Goal: Information Seeking & Learning: Learn about a topic

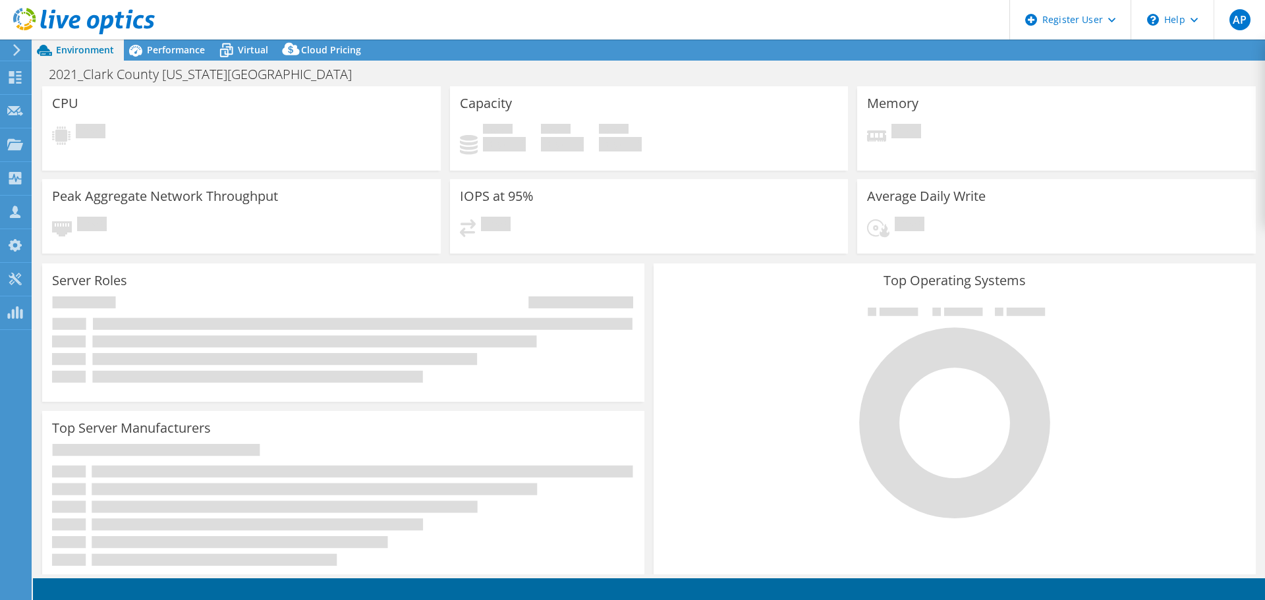
select select "USD"
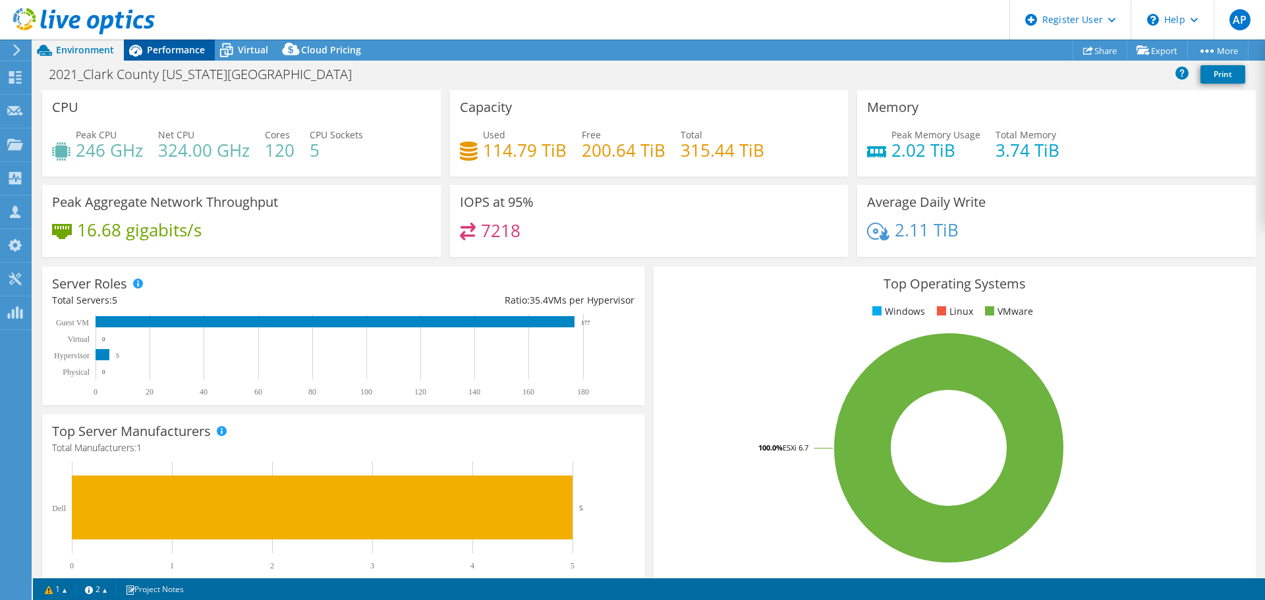
click at [171, 53] on span "Performance" at bounding box center [176, 49] width 58 height 13
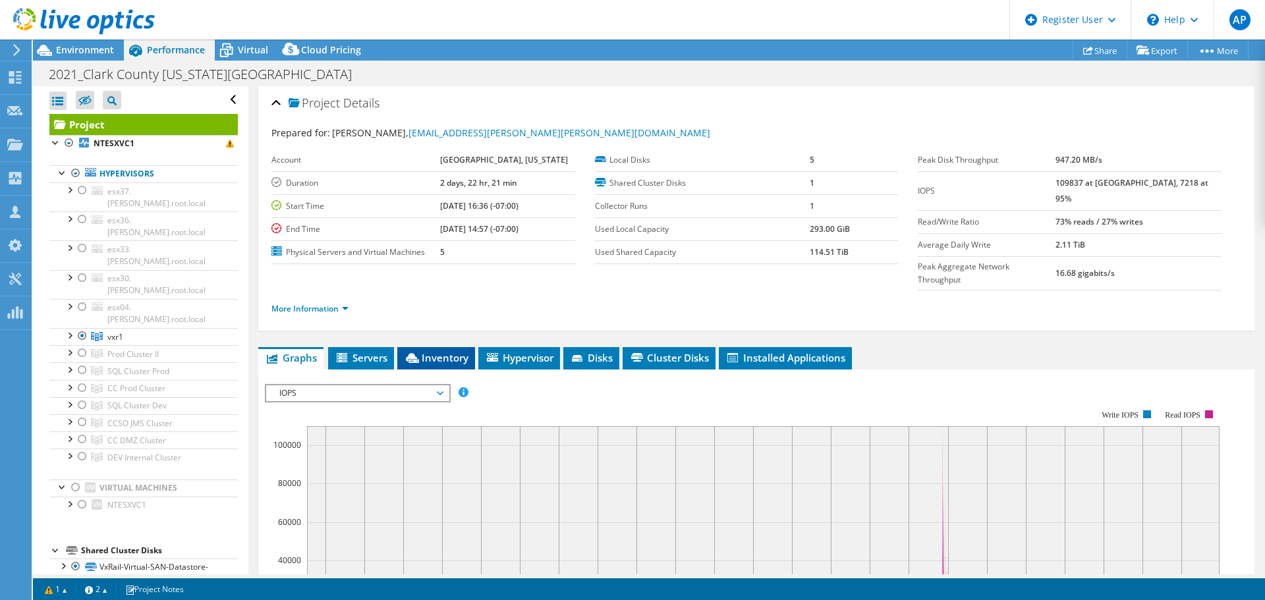
click at [459, 351] on span "Inventory" at bounding box center [436, 357] width 65 height 13
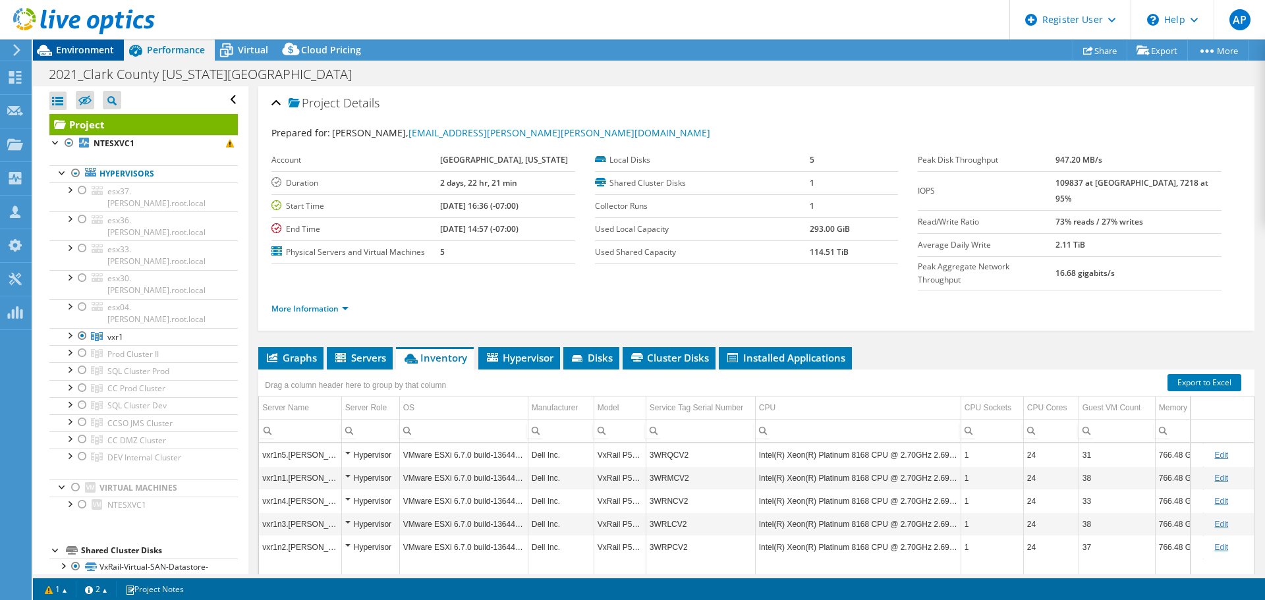
click at [105, 57] on div "Environment" at bounding box center [78, 50] width 91 height 21
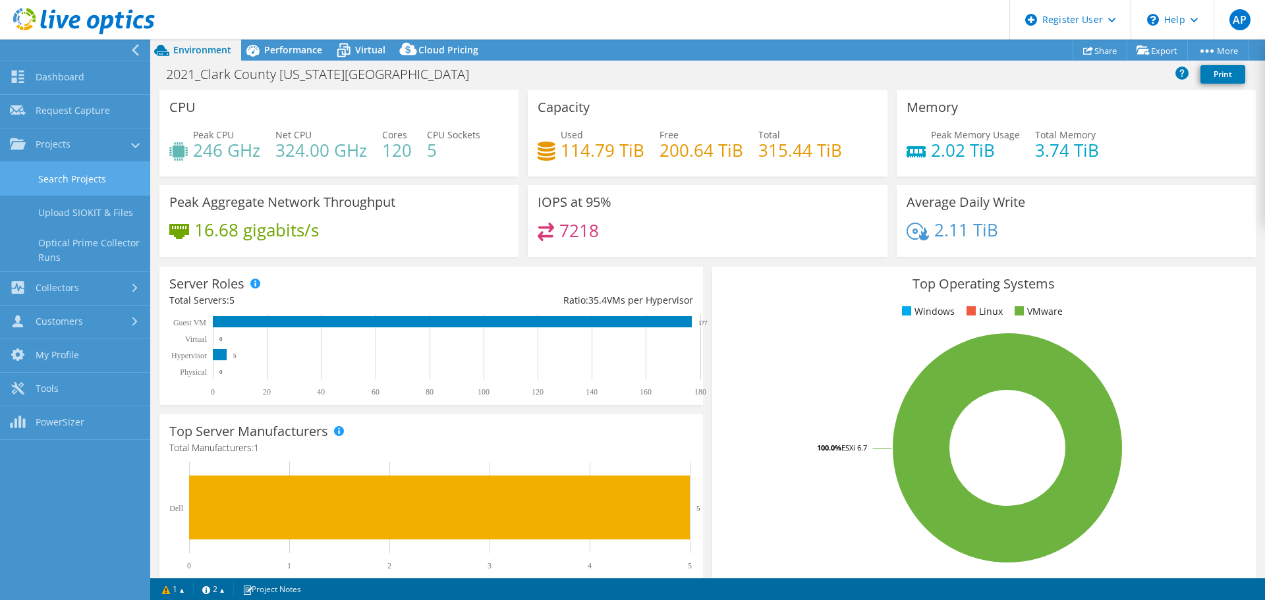
click at [71, 185] on link "Search Projects" at bounding box center [75, 179] width 150 height 34
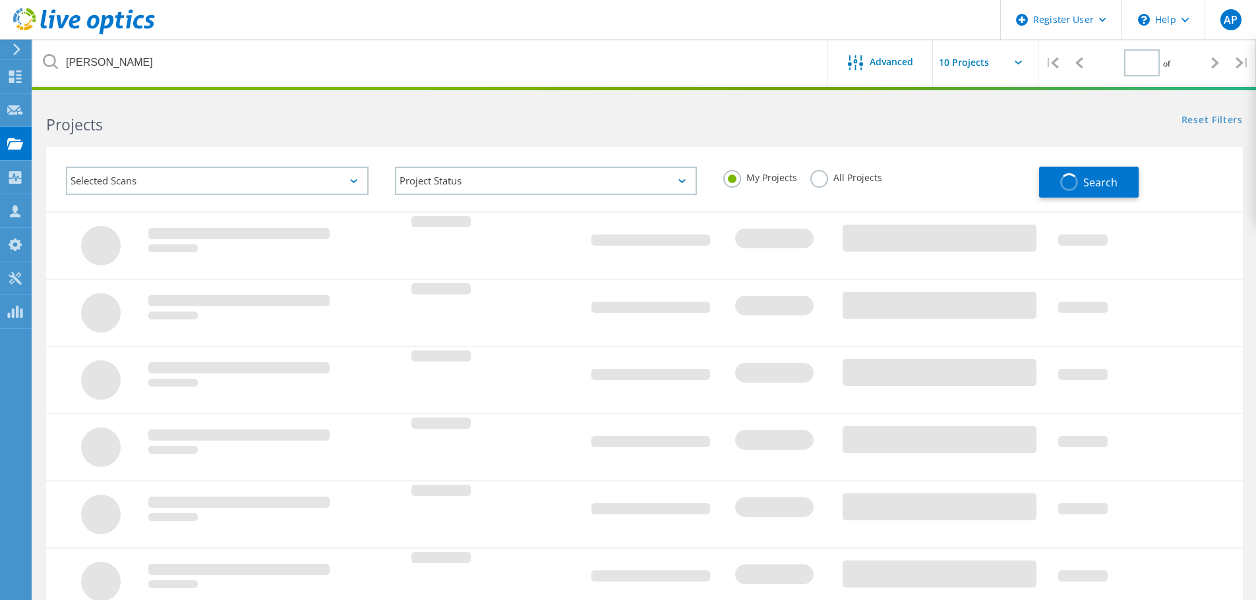
type input "1"
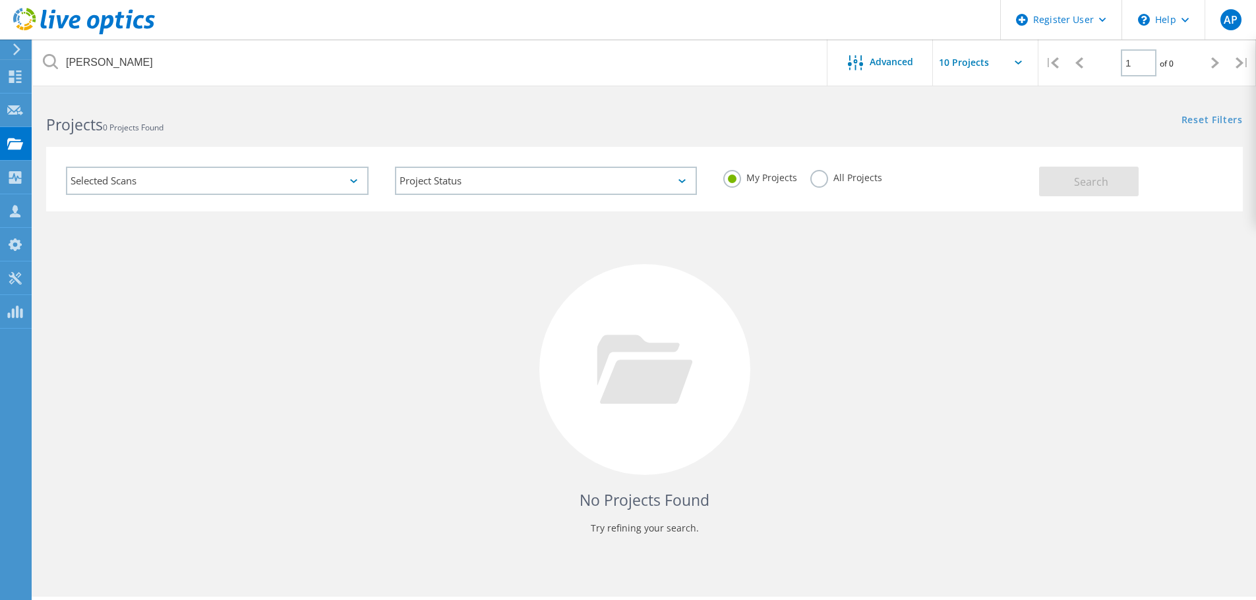
click at [862, 188] on div "All Projects" at bounding box center [846, 179] width 72 height 19
click at [859, 182] on label "All Projects" at bounding box center [846, 176] width 72 height 13
click at [0, 0] on input "All Projects" at bounding box center [0, 0] width 0 height 0
click at [1045, 183] on button "Search" at bounding box center [1089, 182] width 100 height 30
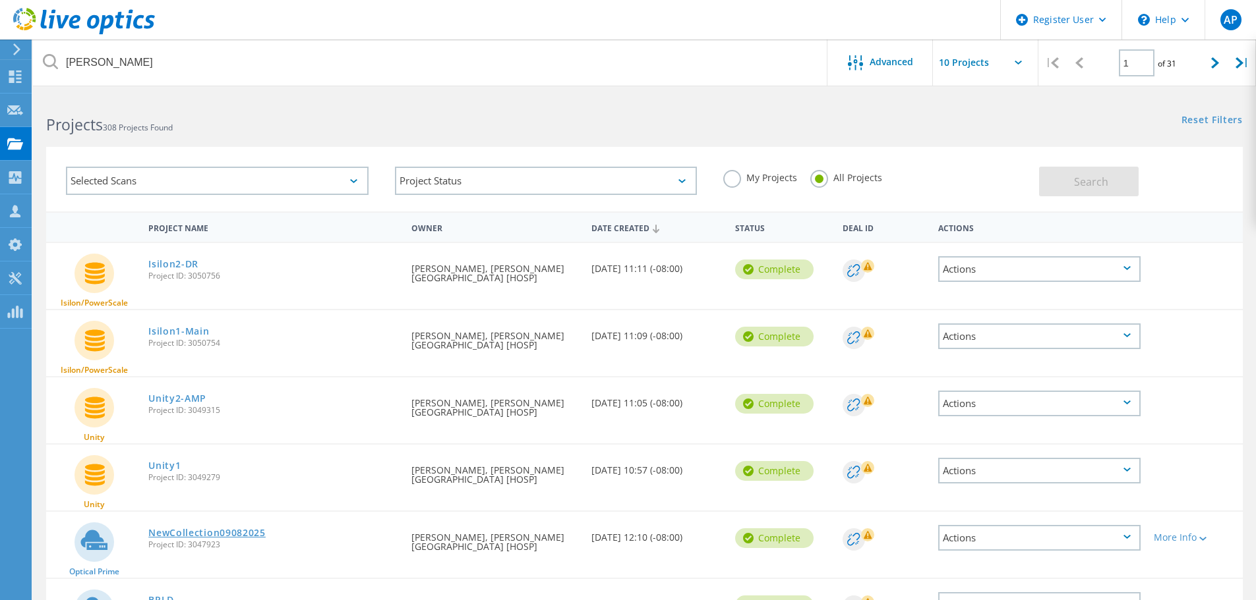
click at [241, 532] on link "NewCollection09082025" at bounding box center [206, 533] width 117 height 9
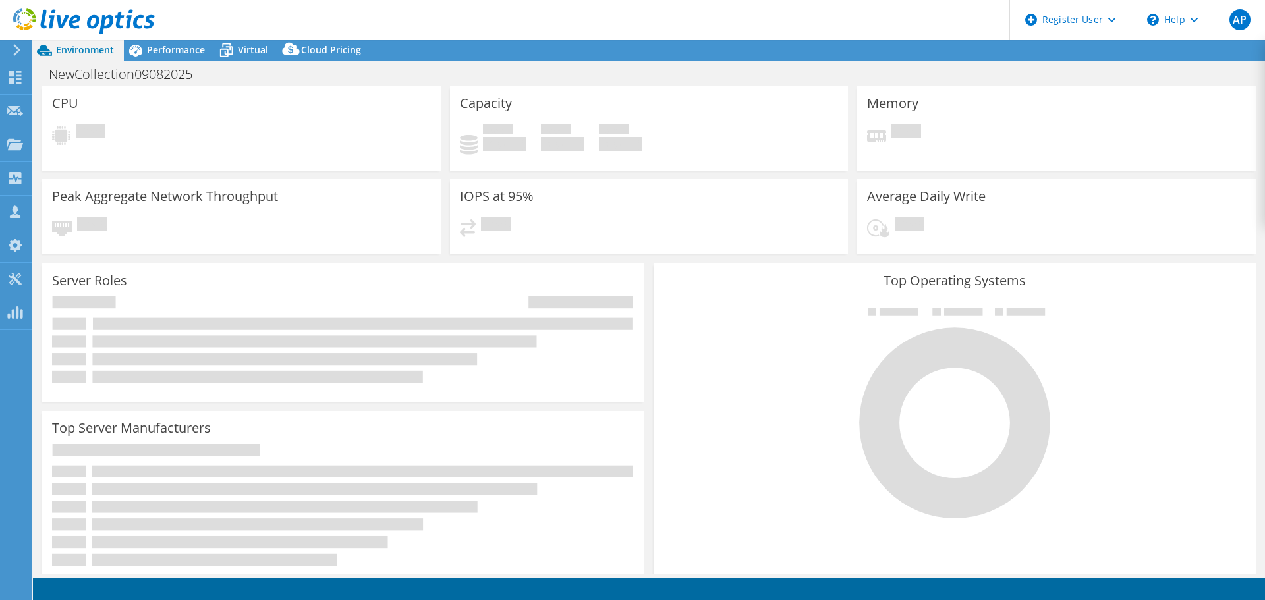
select select "USWest"
select select "USD"
click at [189, 42] on div "Performance" at bounding box center [169, 50] width 91 height 21
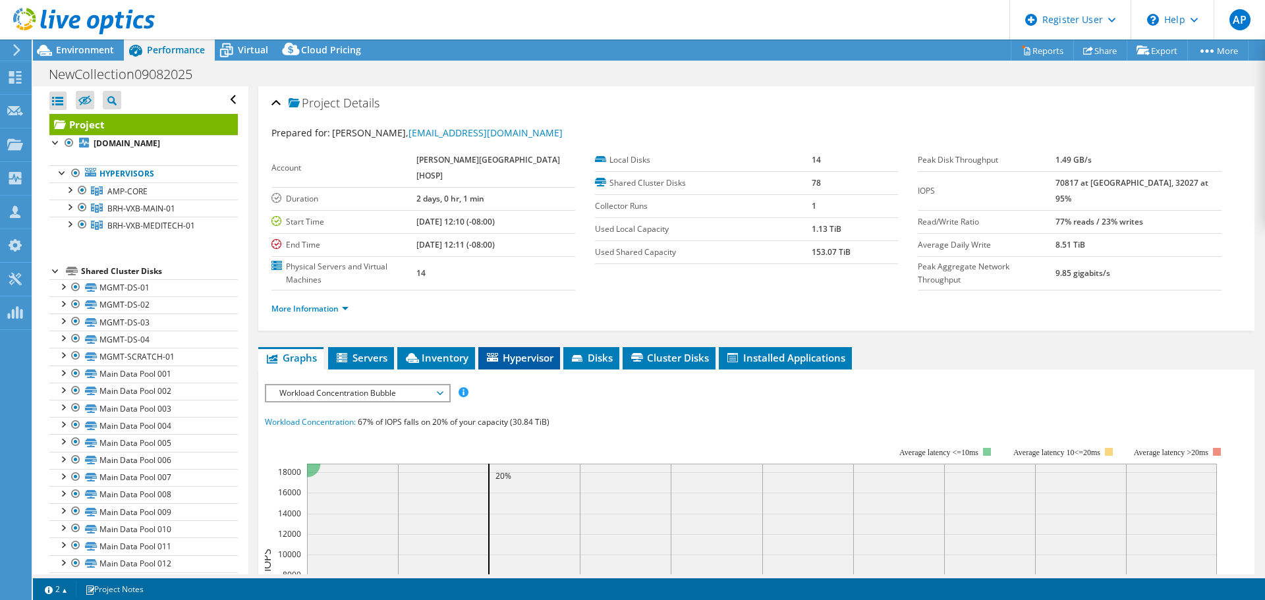
click at [535, 359] on span "Hypervisor" at bounding box center [519, 357] width 69 height 13
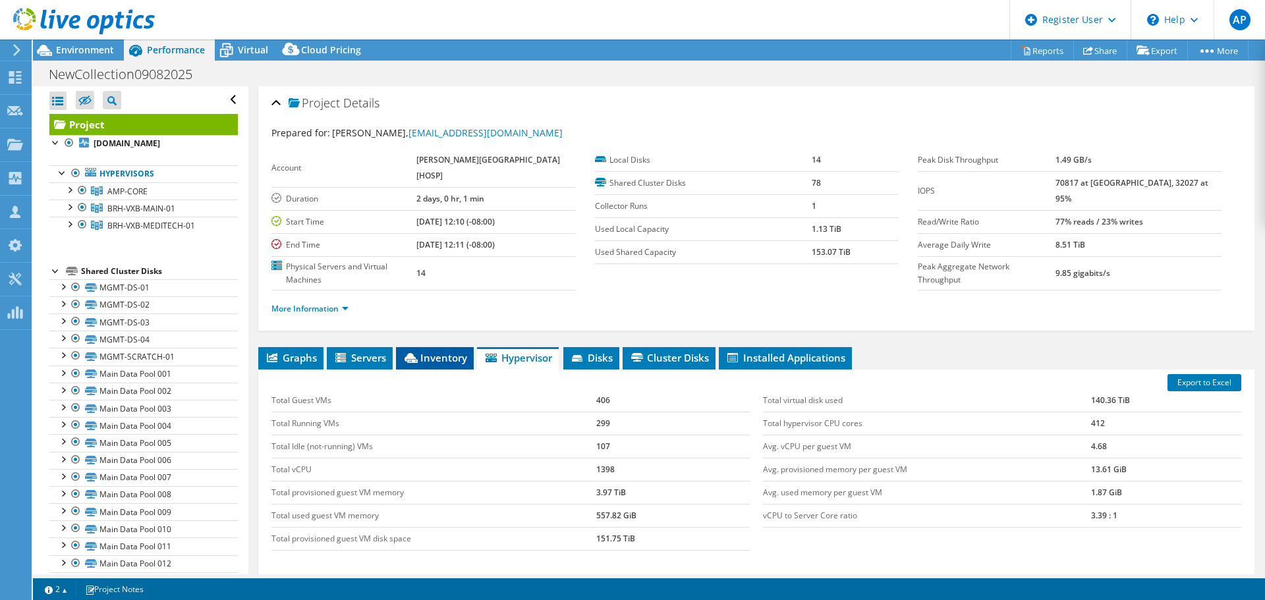
click at [428, 354] on span "Inventory" at bounding box center [435, 357] width 65 height 13
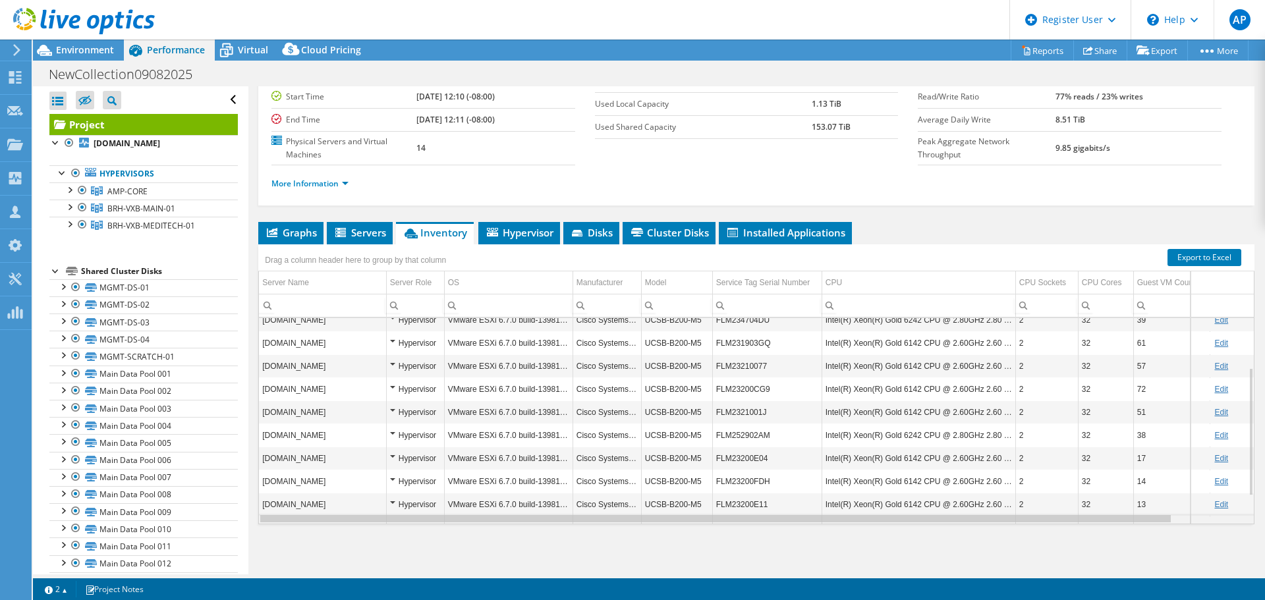
scroll to position [0, 77]
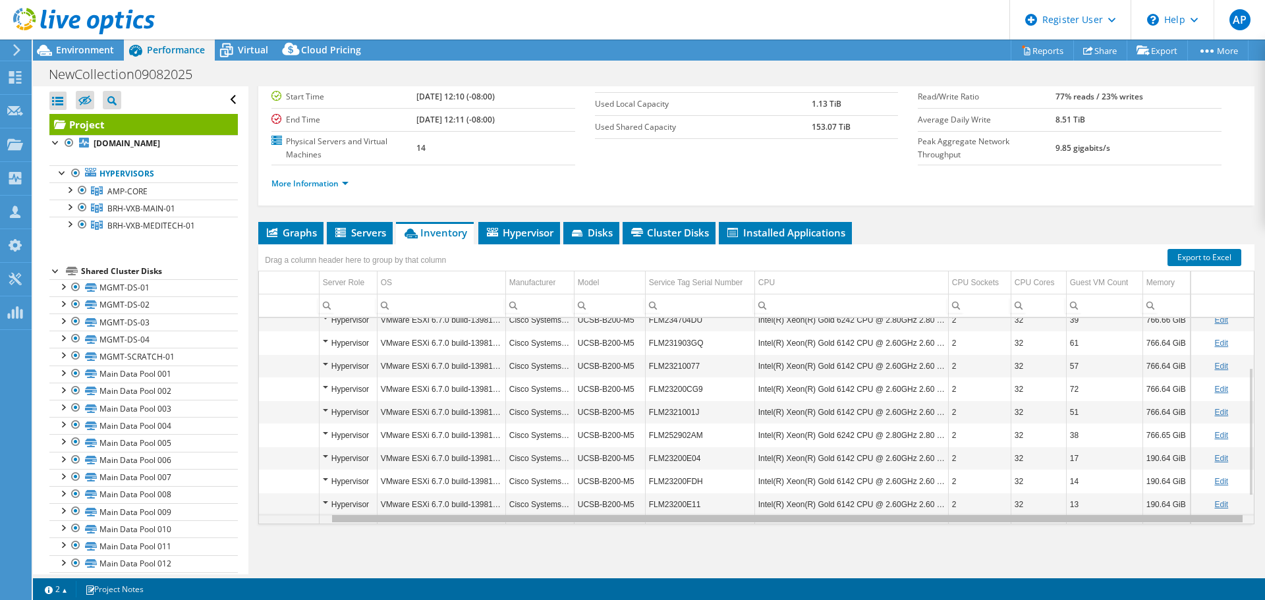
drag, startPoint x: 432, startPoint y: 517, endPoint x: 653, endPoint y: 501, distance: 221.4
click at [653, 501] on body "AP Dell User Alexandru Popa A.Popa@dell.com Dell My Profile Log Out \n Help Exp…" at bounding box center [632, 300] width 1265 height 600
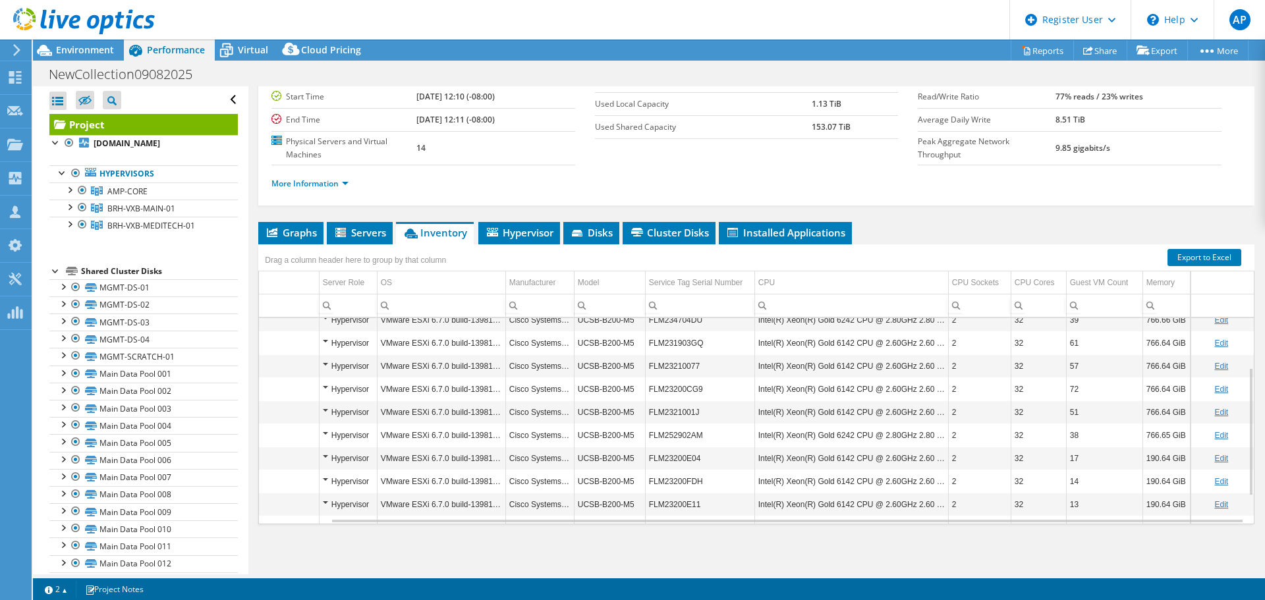
scroll to position [123, 77]
click at [666, 347] on td "FLM23200CG9" at bounding box center [699, 344] width 109 height 23
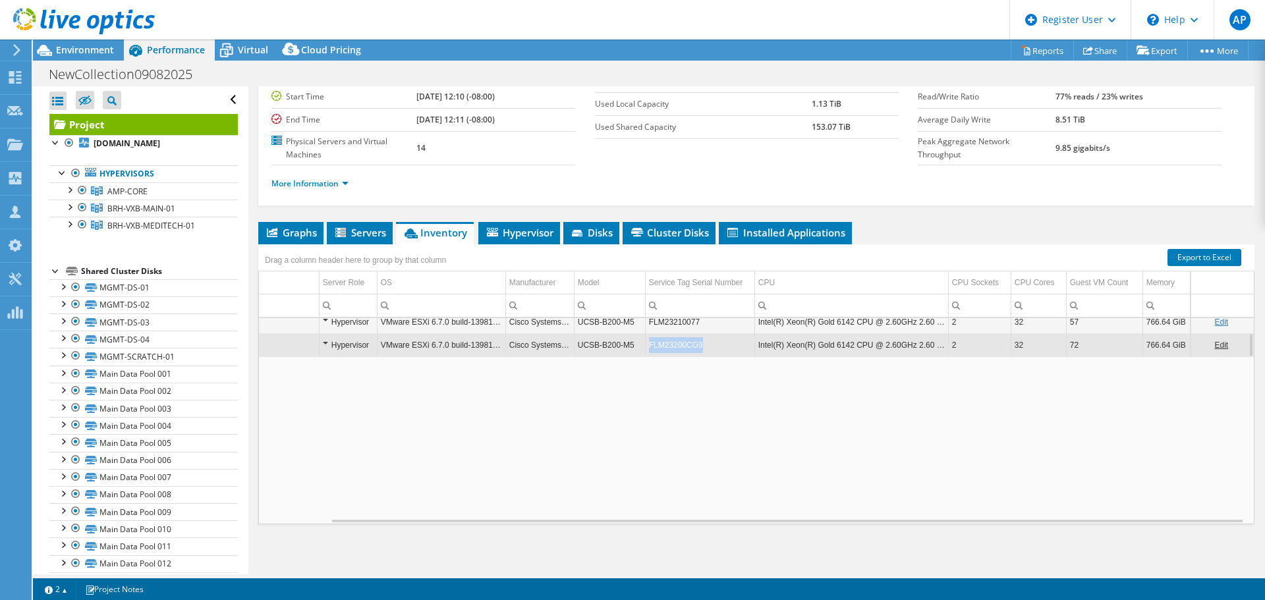
click at [666, 347] on td "FLM23200CG9" at bounding box center [699, 344] width 109 height 23
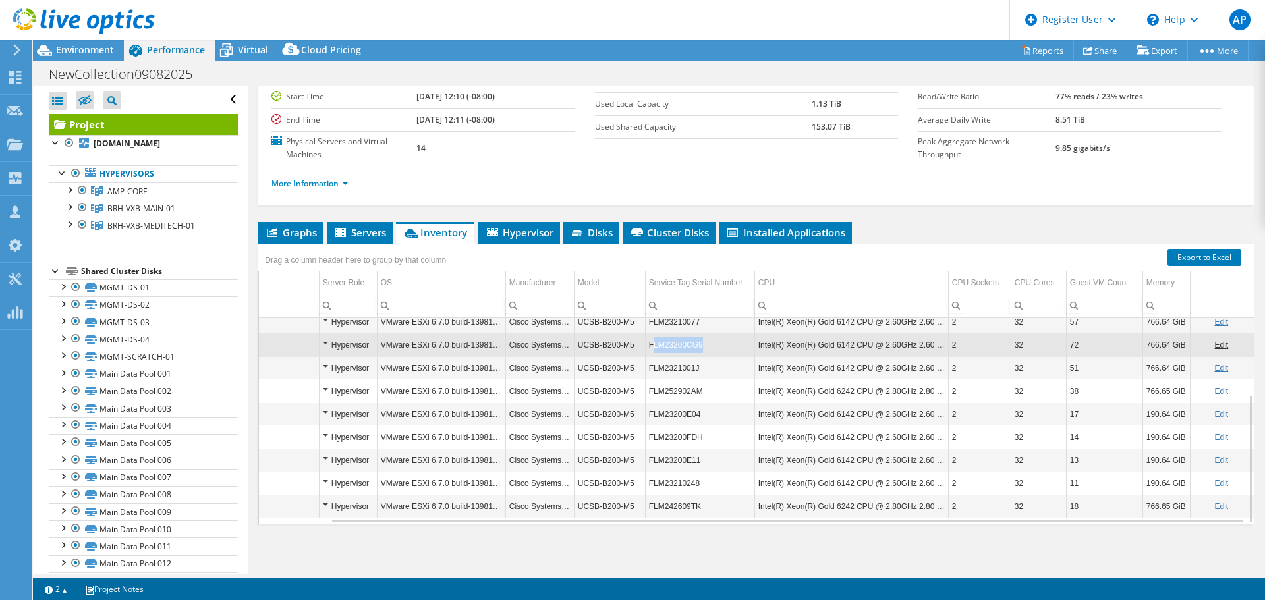
drag, startPoint x: 684, startPoint y: 346, endPoint x: 643, endPoint y: 346, distance: 41.5
click at [645, 346] on td "FLM23200CG9" at bounding box center [699, 344] width 109 height 23
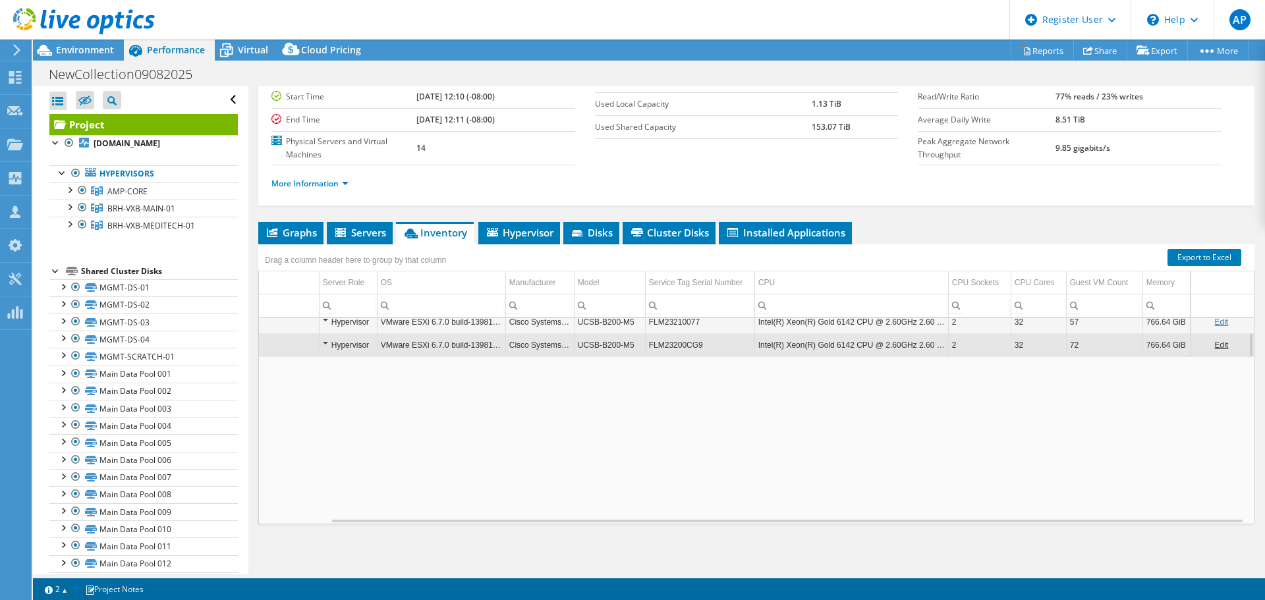
click at [645, 346] on td "FLM23200CG9" at bounding box center [699, 344] width 109 height 23
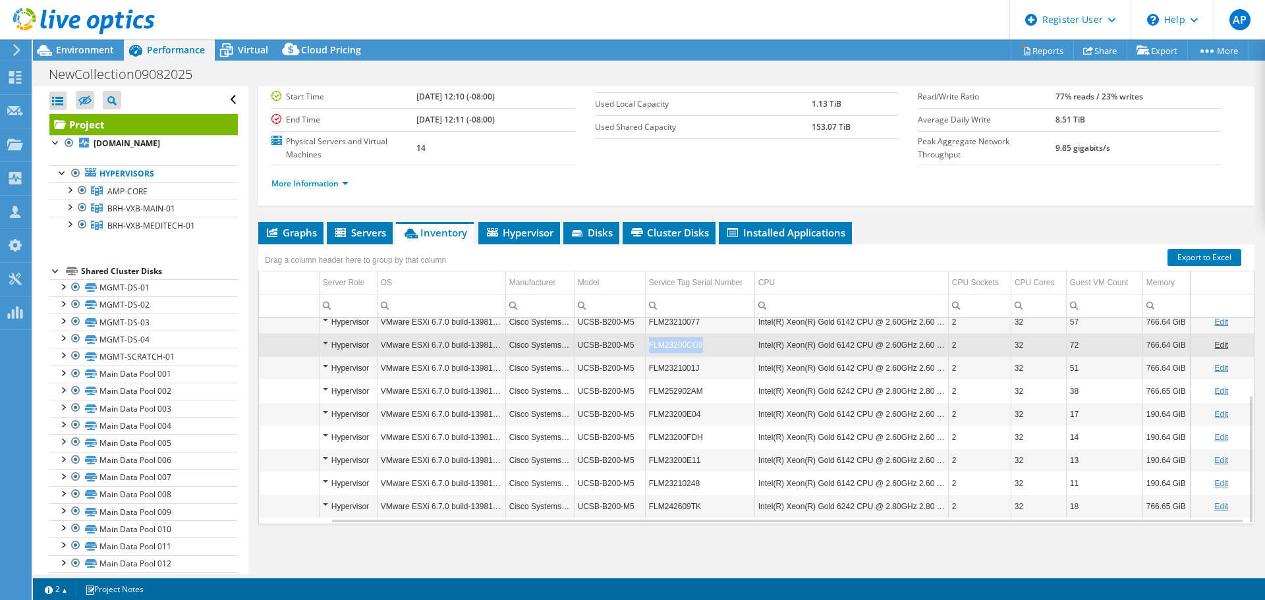
drag, startPoint x: 640, startPoint y: 345, endPoint x: 688, endPoint y: 346, distance: 48.1
click at [688, 346] on td "FLM23200CG9" at bounding box center [699, 344] width 109 height 23
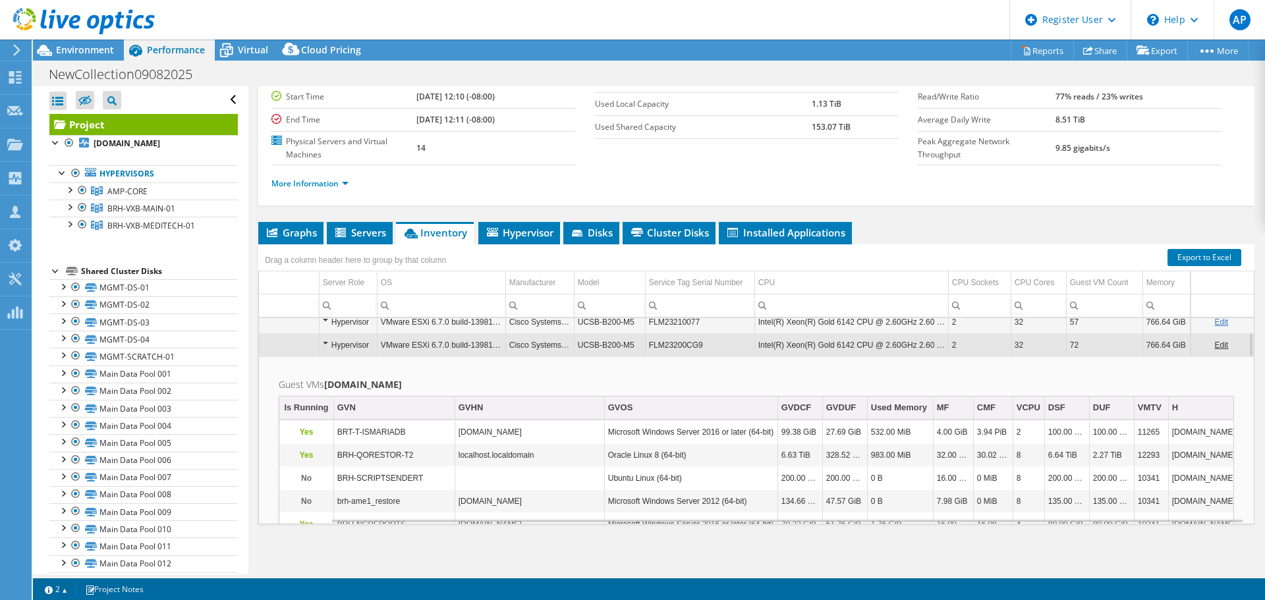
click at [683, 346] on td "FLM23200CG9" at bounding box center [699, 344] width 109 height 23
drag, startPoint x: 691, startPoint y: 347, endPoint x: 635, endPoint y: 345, distance: 56.1
click at [635, 345] on tr "vxb-esxi-c1-01.bartletthospital.org Hypervisor VMware ESXi 6.7.0 build-13981272…" at bounding box center [723, 344] width 1062 height 23
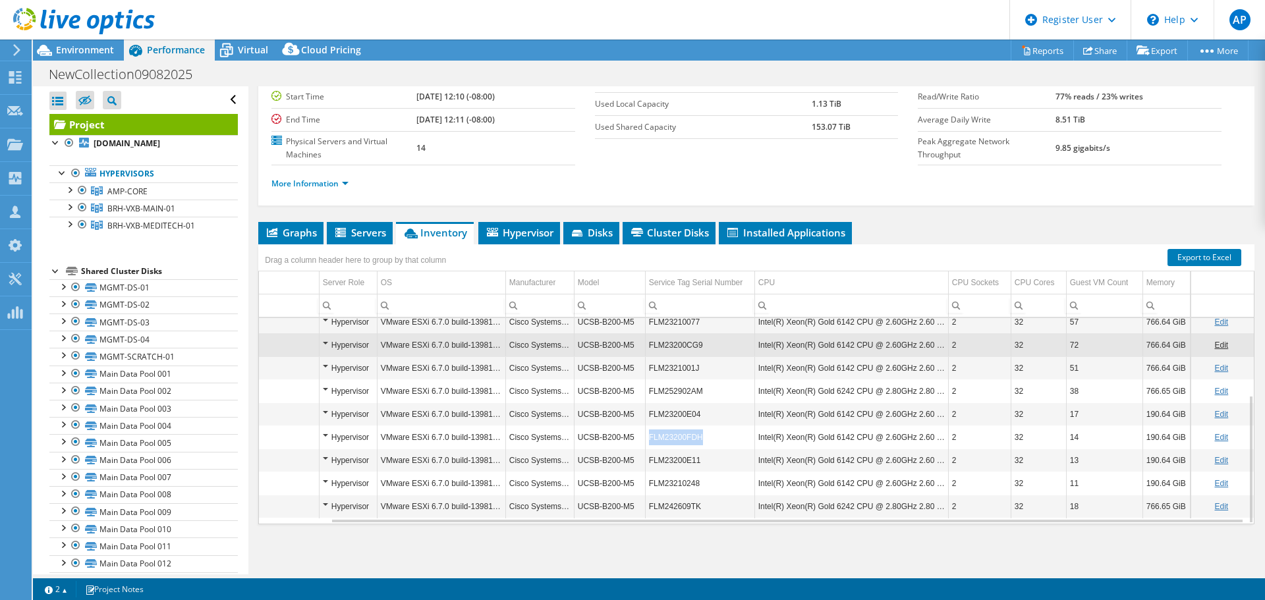
drag, startPoint x: 693, startPoint y: 436, endPoint x: 635, endPoint y: 437, distance: 58.7
click at [635, 437] on tr "vxb-esxi-c2-04.bartletthospital.org Hypervisor VMware ESXi 6.7.0 build-13981272…" at bounding box center [723, 437] width 1062 height 23
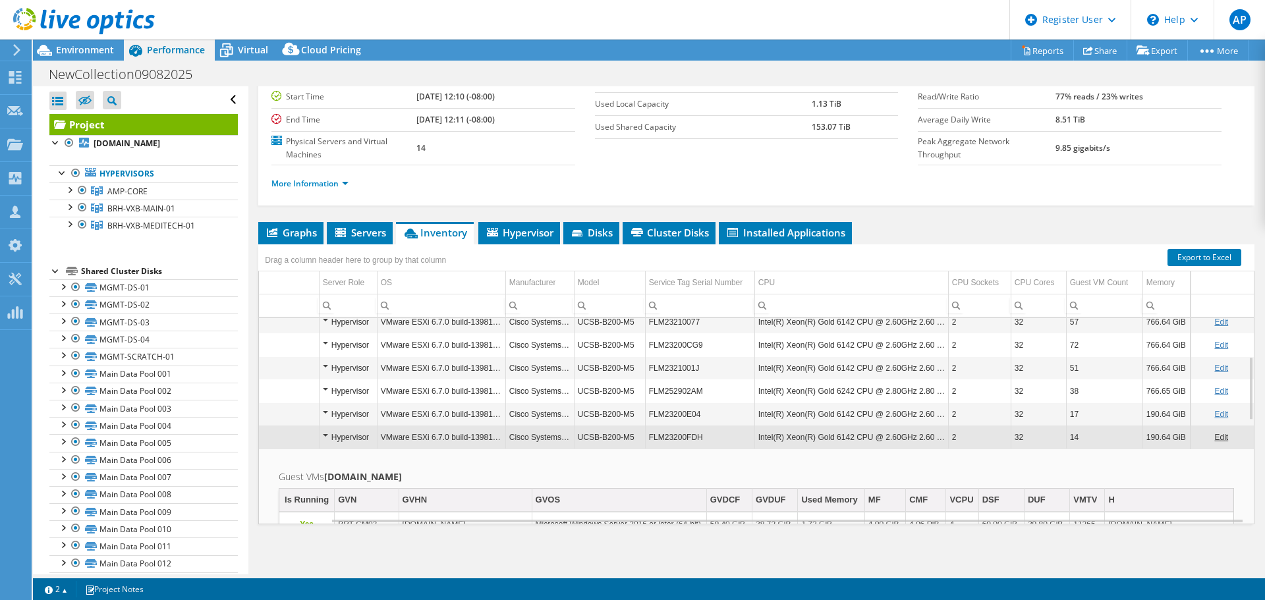
copy tr "FLM23200FDH"
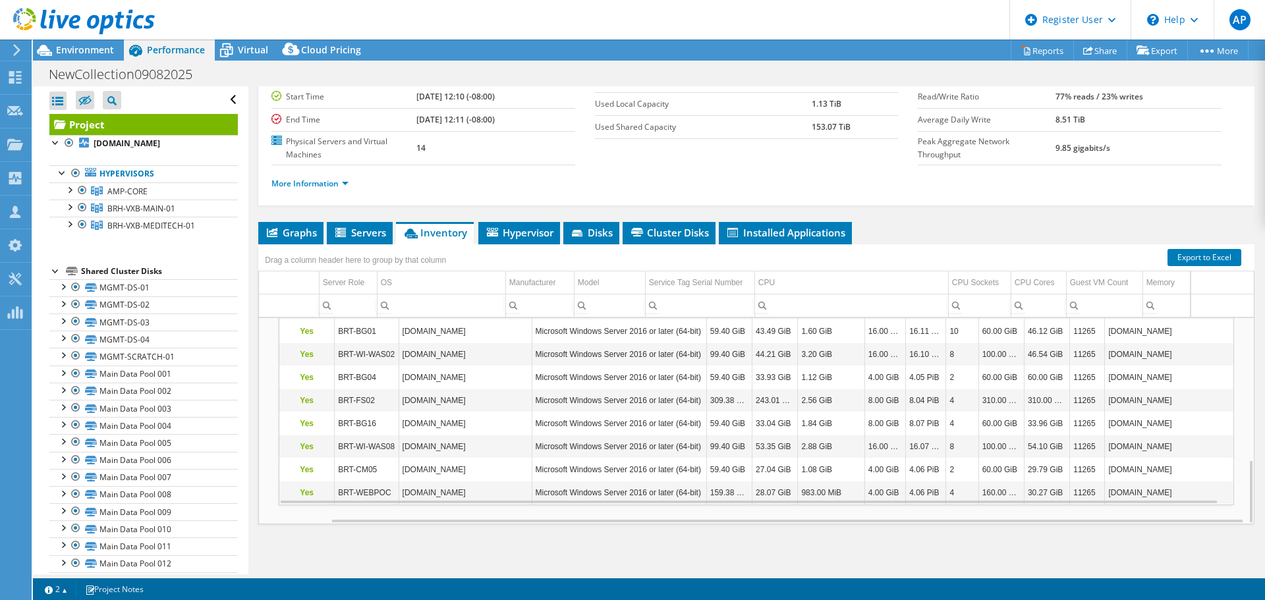
scroll to position [455, 77]
click at [70, 50] on span "Environment" at bounding box center [85, 49] width 58 height 13
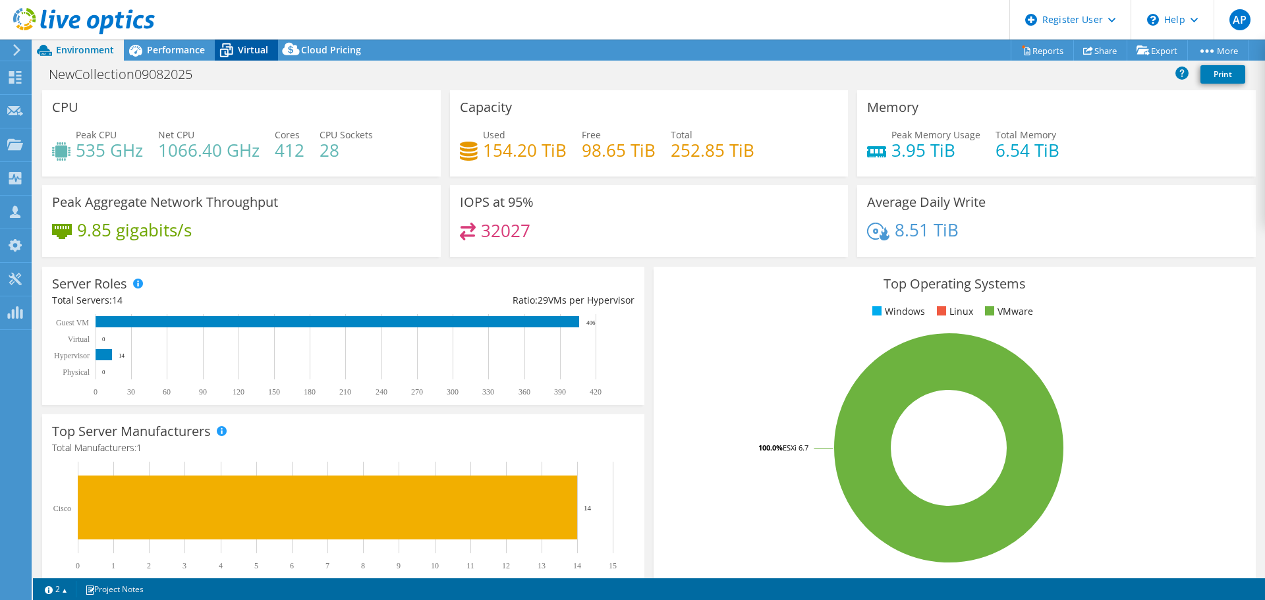
click at [242, 55] on span "Virtual" at bounding box center [253, 49] width 30 height 13
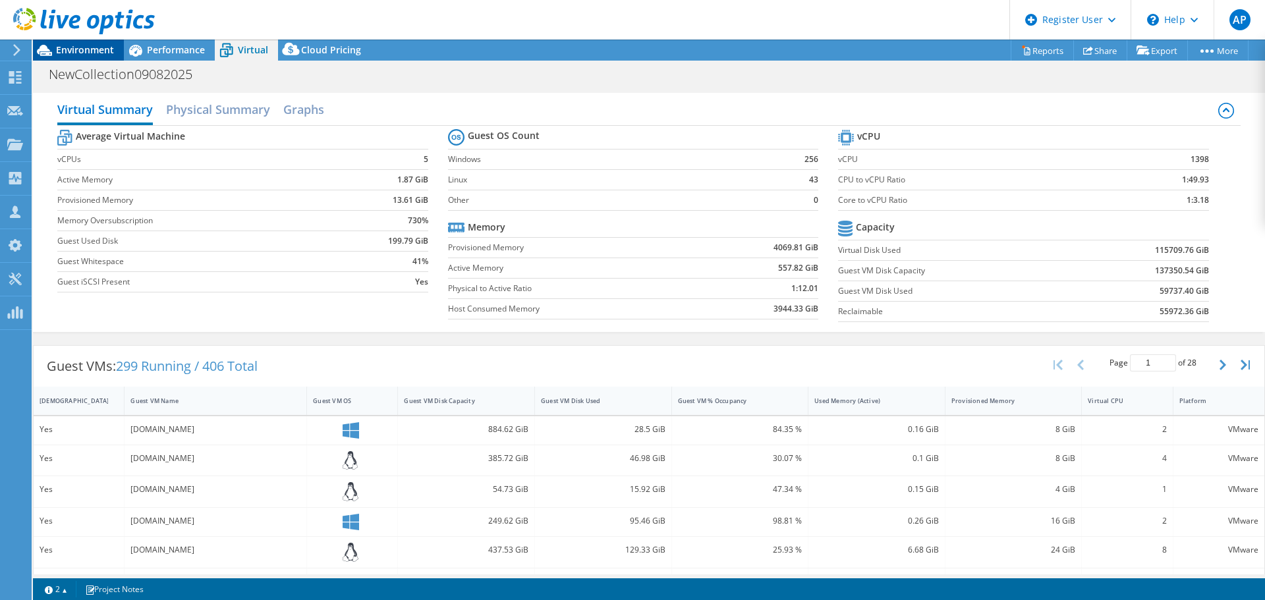
click at [89, 49] on span "Environment" at bounding box center [85, 49] width 58 height 13
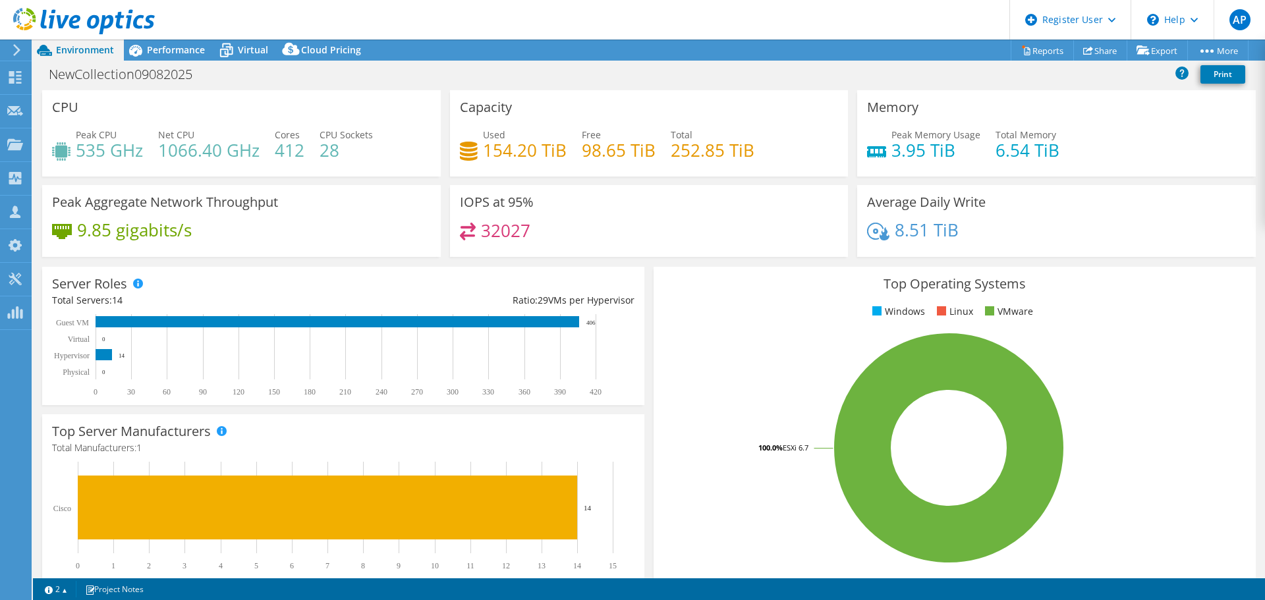
click at [629, 233] on div "32027" at bounding box center [649, 237] width 379 height 28
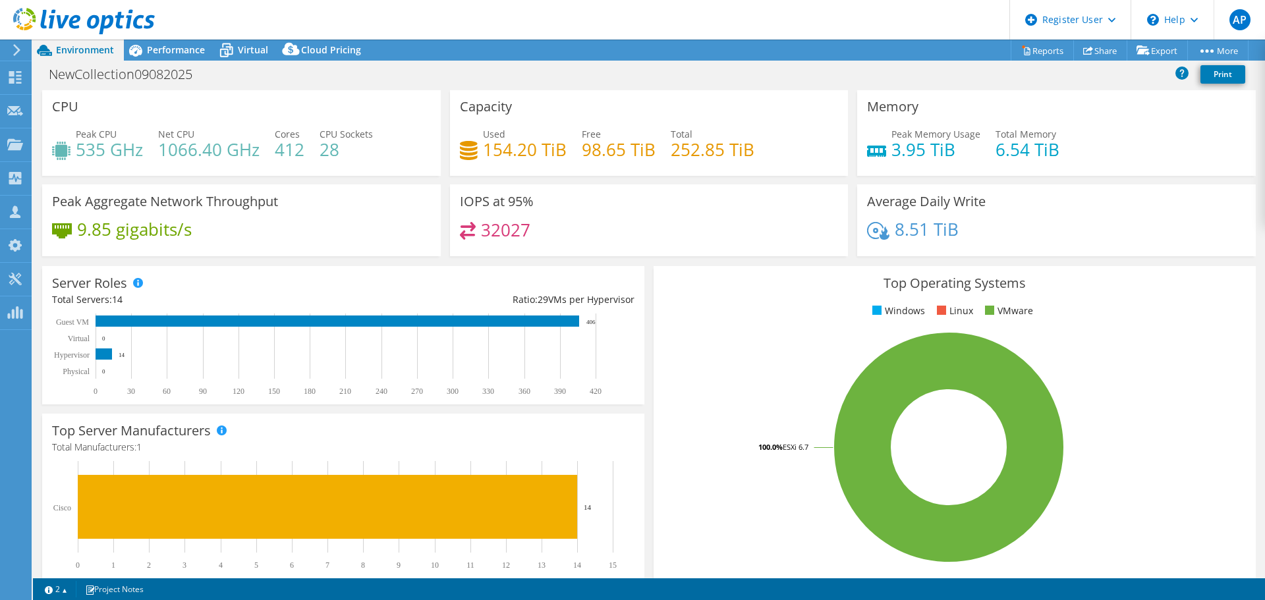
scroll to position [0, 0]
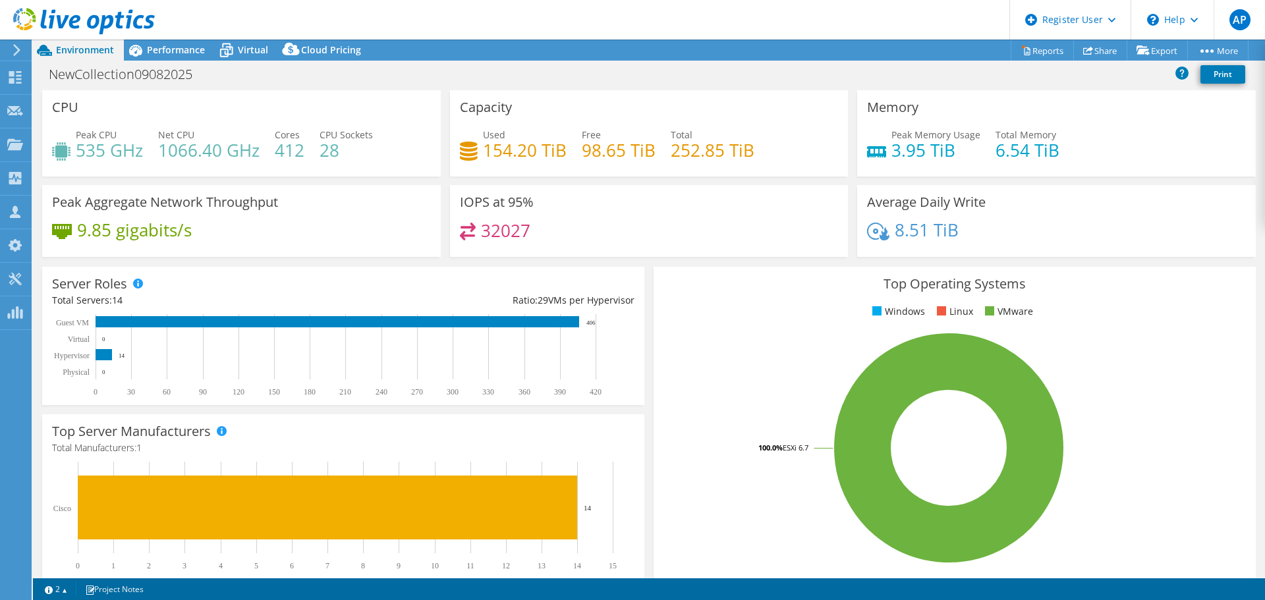
click at [335, 150] on h4 "28" at bounding box center [346, 150] width 53 height 14
click at [373, 150] on div "Peak CPU 535 GHz Net CPU 1066.40 GHz Cores 412 CPU Sockets 28" at bounding box center [241, 149] width 379 height 43
click at [182, 156] on h4 "1066.40 GHz" at bounding box center [208, 150] width 101 height 14
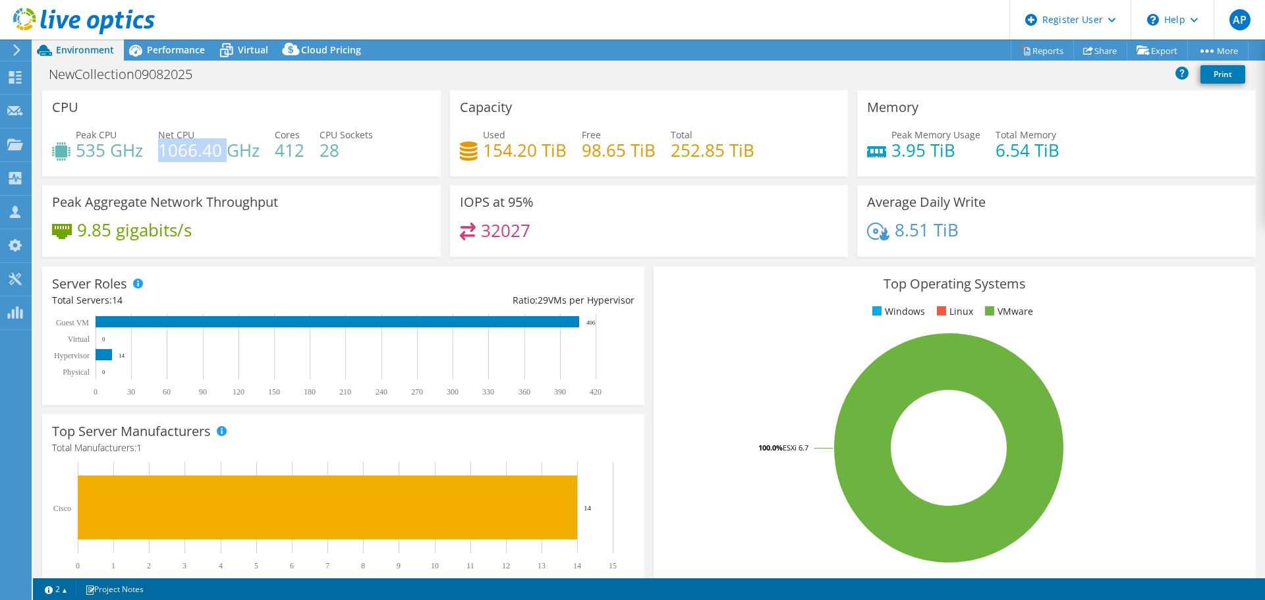
click at [182, 156] on h4 "1066.40 GHz" at bounding box center [208, 150] width 101 height 14
click at [758, 333] on rect at bounding box center [949, 448] width 571 height 231
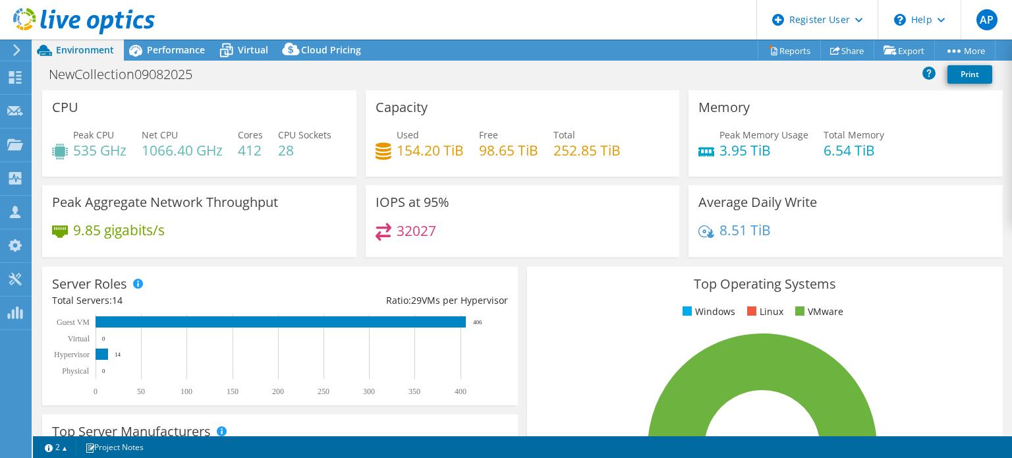
select select "USWest"
select select "USD"
click at [310, 171] on div "Peak CPU 535 GHz Net CPU 1066.40 GHz Cores 412 CPU Sockets 28" at bounding box center [199, 149] width 295 height 43
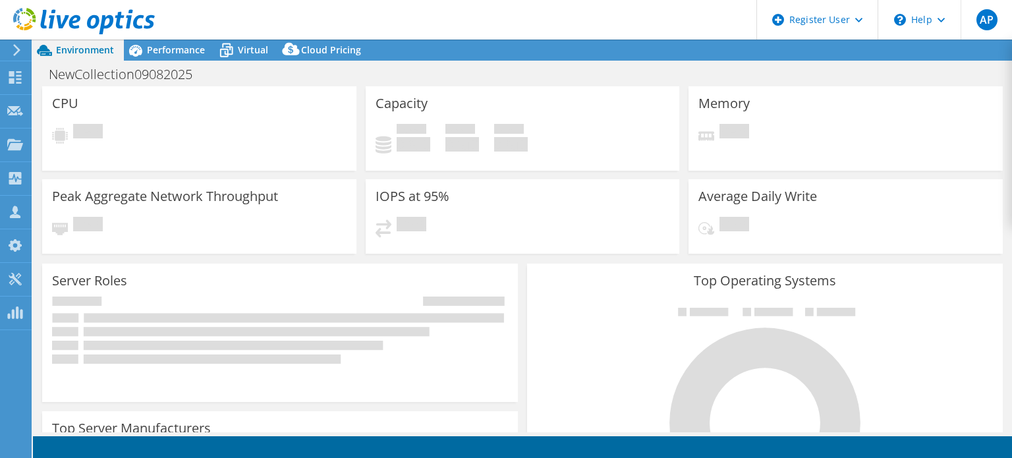
select select "USWest"
select select "USD"
